Goal: Task Accomplishment & Management: Manage account settings

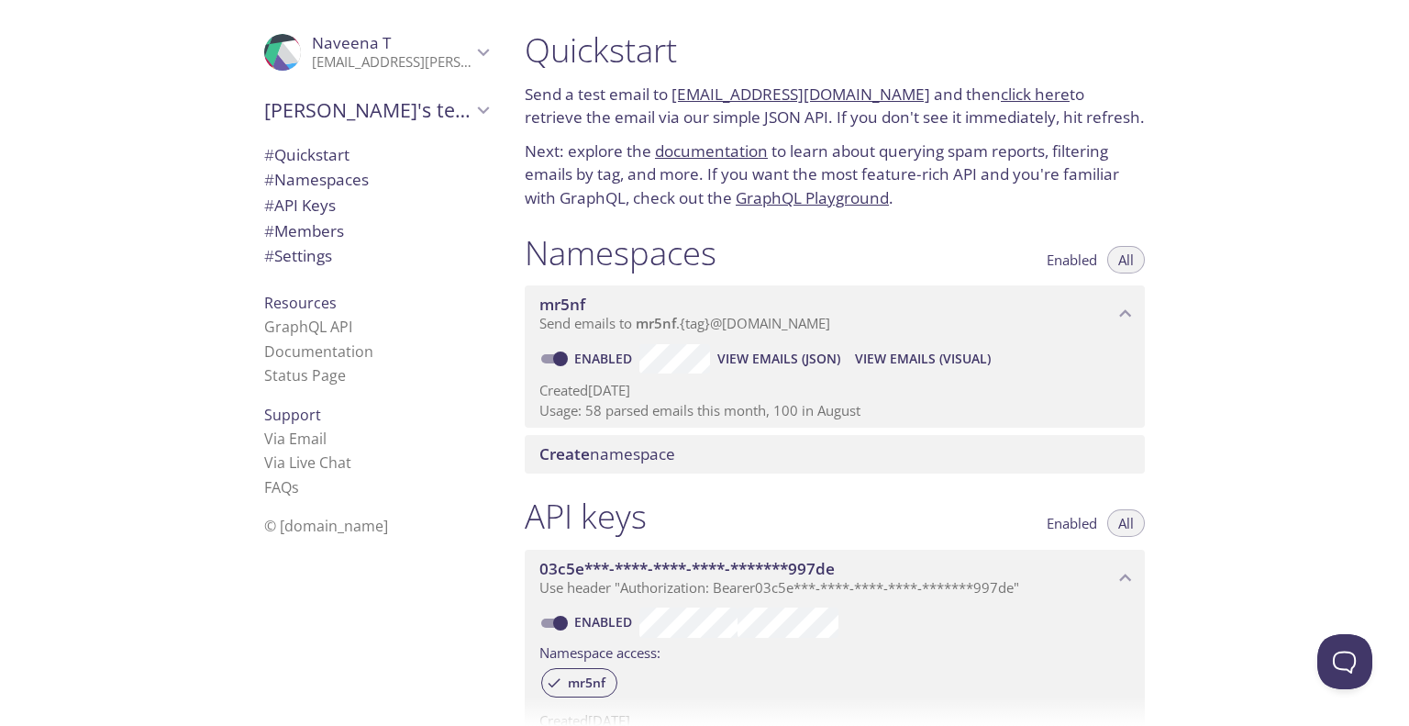
click at [778, 421] on div "Enabled View Emails (JSON) View Emails (Visual) Created [DATE] Usage: 58 parsed…" at bounding box center [835, 384] width 620 height 85
click at [780, 417] on p "Usage: 58 parsed emails this month, 100 in August" at bounding box center [834, 410] width 591 height 19
click at [780, 415] on p "Usage: 58 parsed emails this month, 100 in August" at bounding box center [834, 410] width 591 height 19
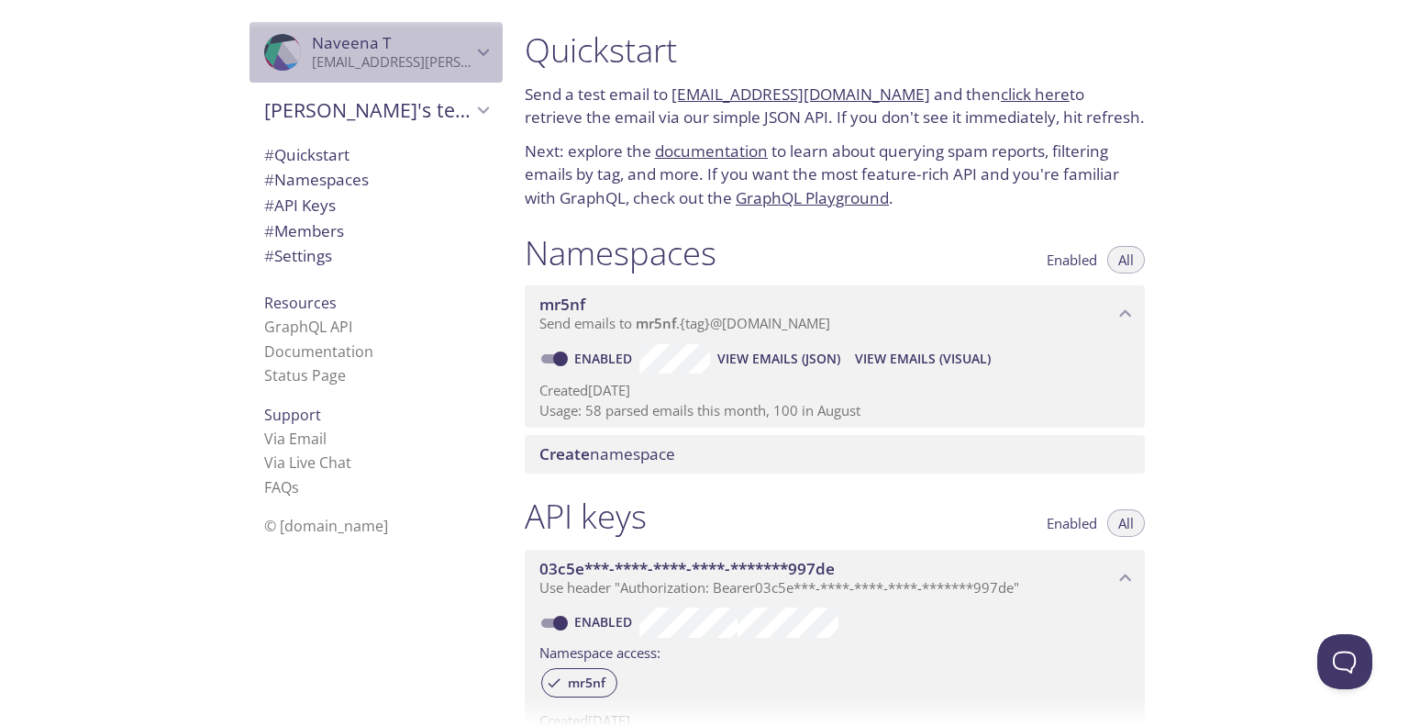
click at [472, 56] on icon "Naveena T" at bounding box center [484, 52] width 24 height 24
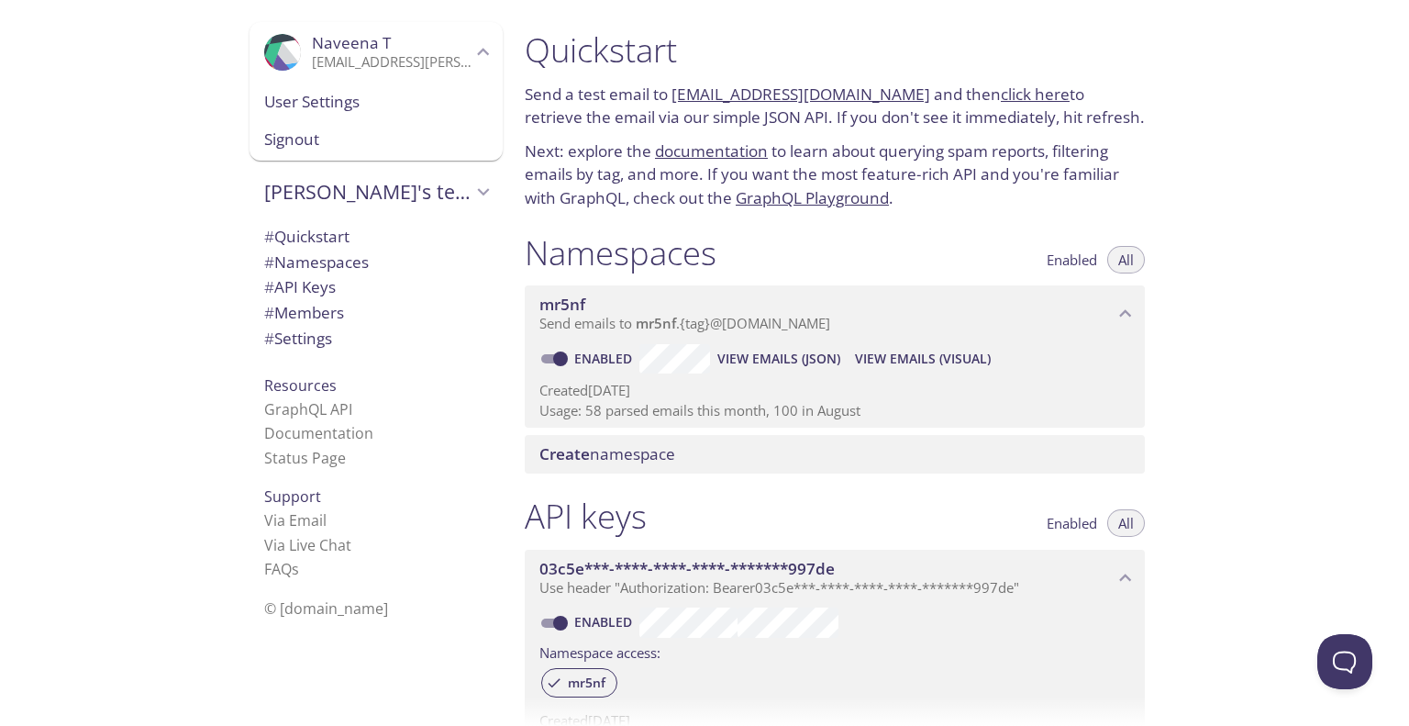
click at [1003, 367] on div "Enabled View Emails (JSON) View Emails (Visual)" at bounding box center [834, 358] width 591 height 29
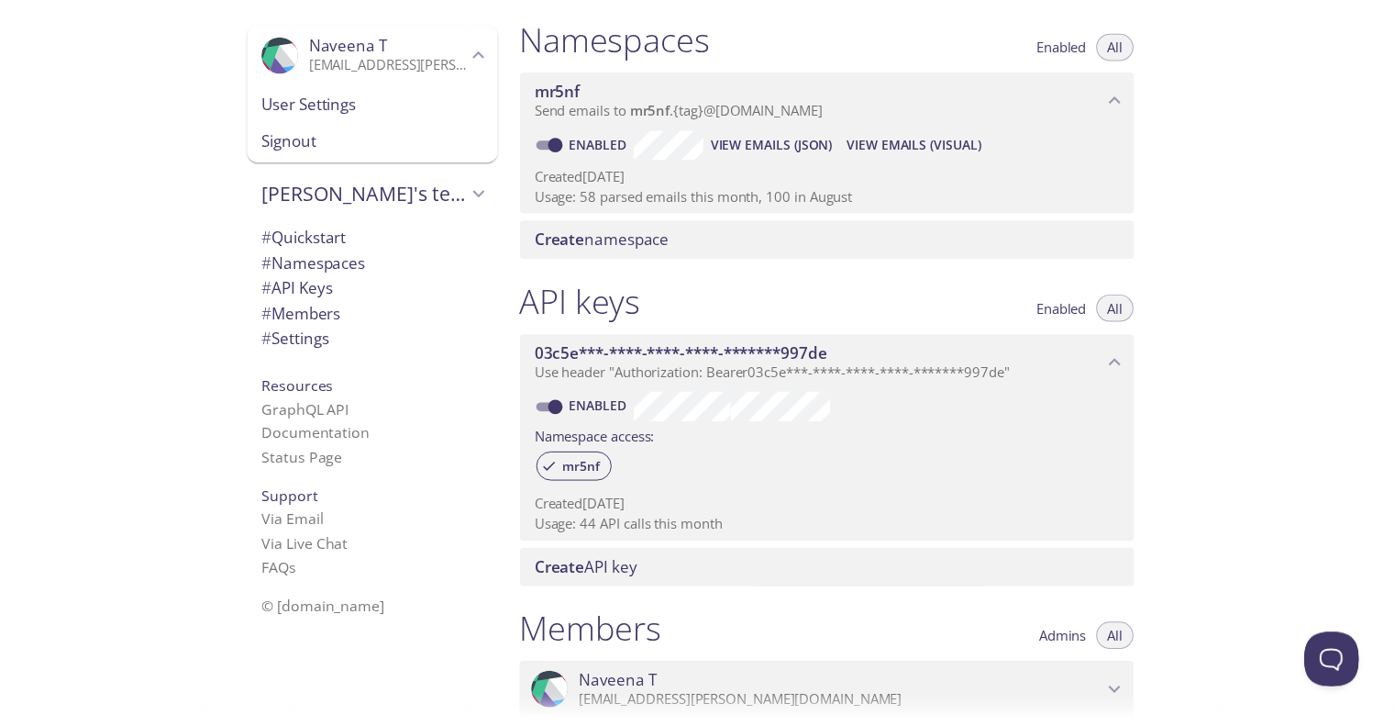
scroll to position [212, 0]
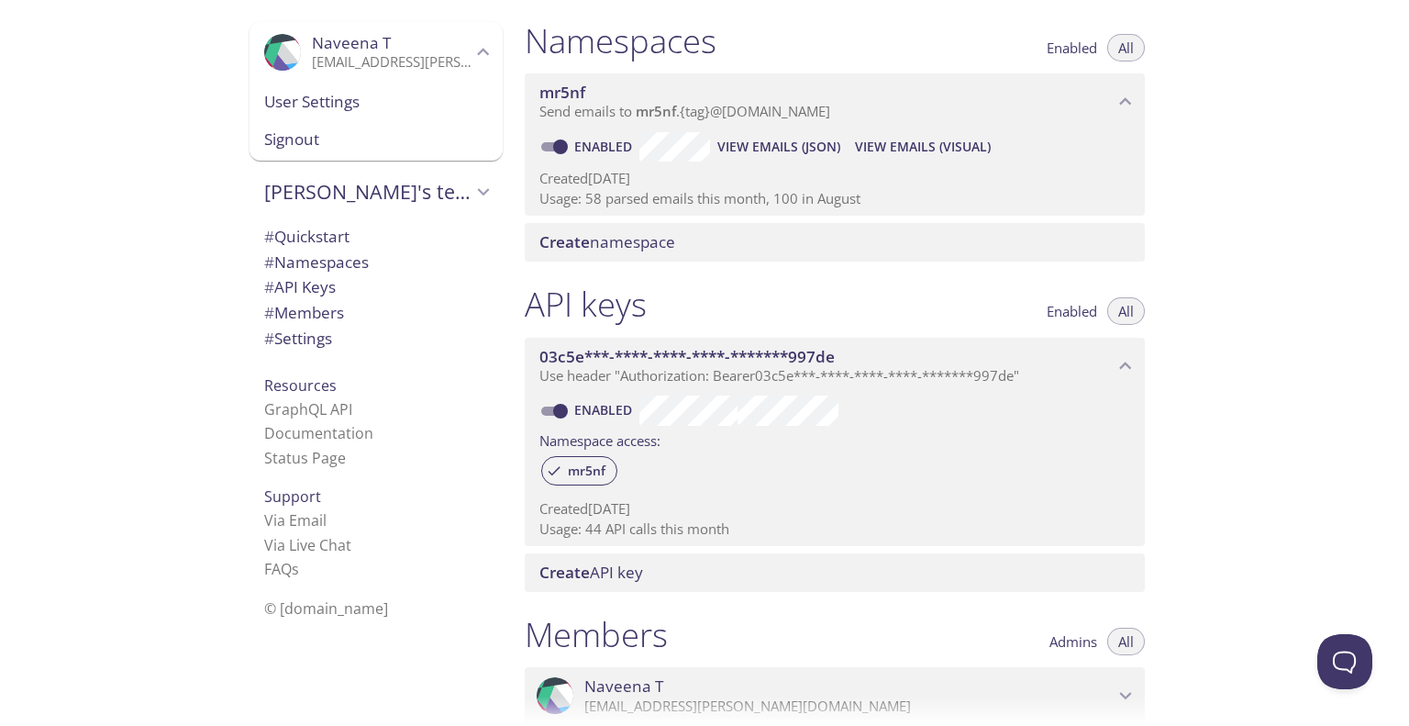
click at [354, 148] on span "Signout" at bounding box center [376, 140] width 224 height 24
